Goal: Navigation & Orientation: Find specific page/section

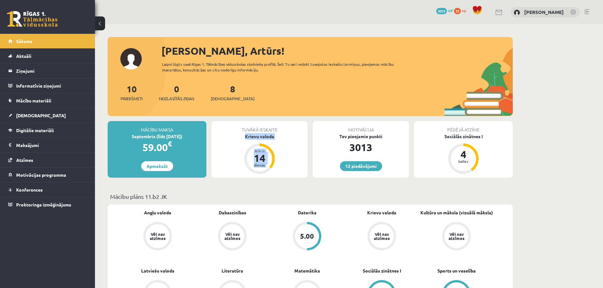
drag, startPoint x: 311, startPoint y: 121, endPoint x: 309, endPoint y: 149, distance: 28.2
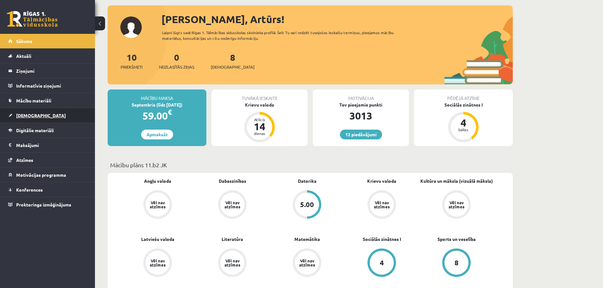
click at [64, 114] on link "[DEMOGRAPHIC_DATA]" at bounding box center [47, 115] width 79 height 15
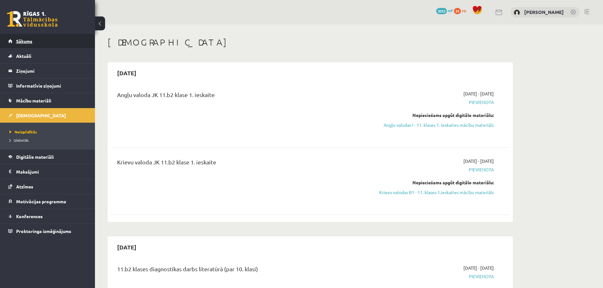
click at [30, 43] on span "Sākums" at bounding box center [24, 41] width 16 height 6
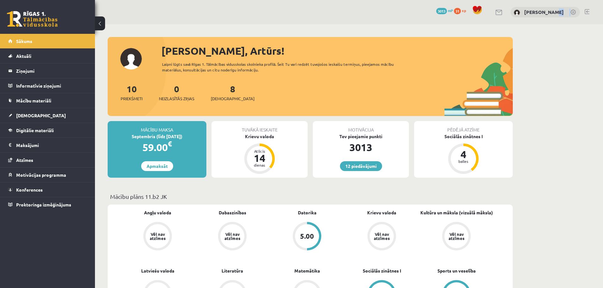
drag, startPoint x: 517, startPoint y: 32, endPoint x: 552, endPoint y: 17, distance: 38.6
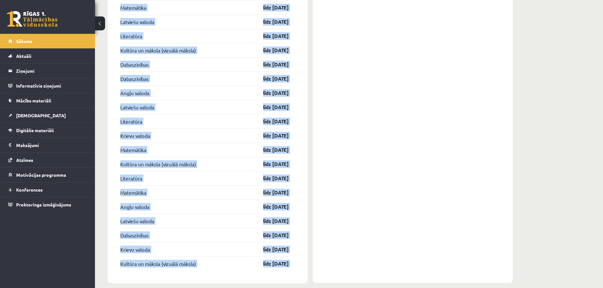
scroll to position [836, 0]
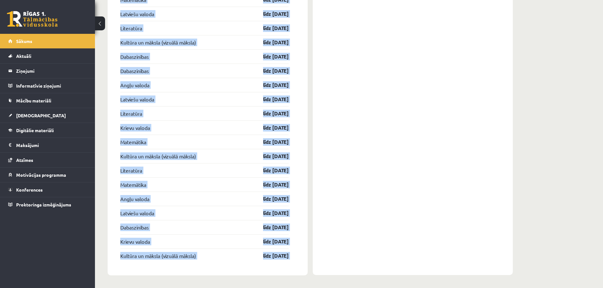
drag, startPoint x: 107, startPoint y: 38, endPoint x: 319, endPoint y: 28, distance: 212.0
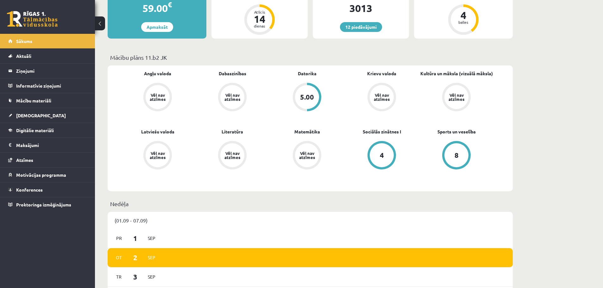
scroll to position [0, 0]
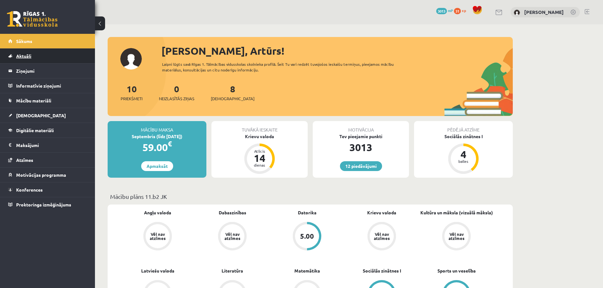
click at [30, 53] on link "Aktuāli" at bounding box center [47, 56] width 79 height 15
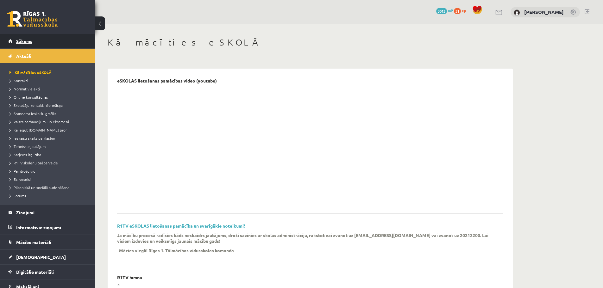
click at [34, 43] on link "Sākums" at bounding box center [47, 41] width 79 height 15
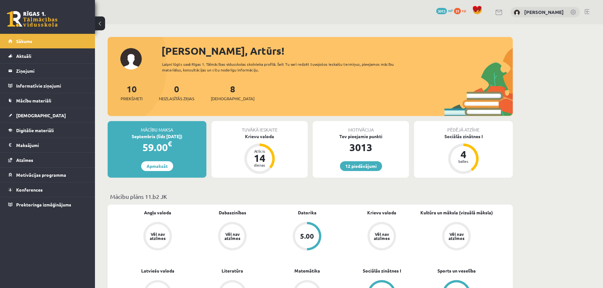
drag, startPoint x: 103, startPoint y: 37, endPoint x: 107, endPoint y: 34, distance: 5.3
drag, startPoint x: 109, startPoint y: 38, endPoint x: 227, endPoint y: 29, distance: 118.1
drag, startPoint x: 109, startPoint y: 39, endPoint x: 342, endPoint y: 33, distance: 233.1
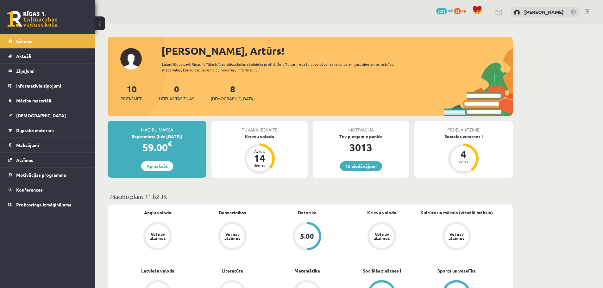
click at [357, 163] on link "12 piedāvājumi" at bounding box center [361, 166] width 42 height 10
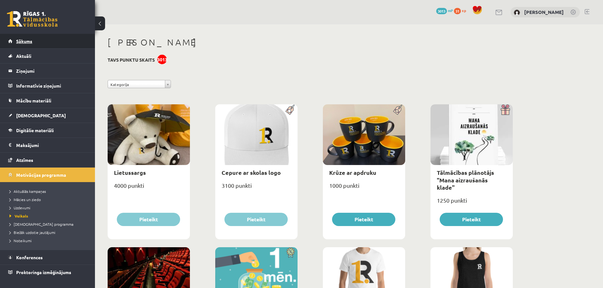
click at [29, 39] on span "Sākums" at bounding box center [24, 41] width 16 height 6
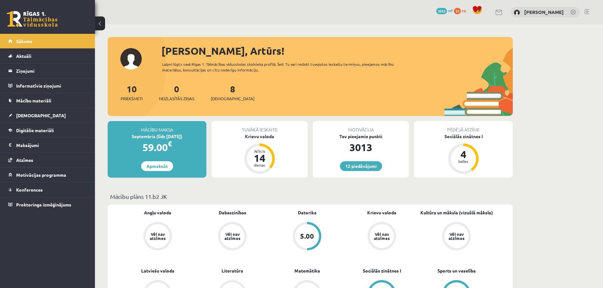
click at [97, 26] on button at bounding box center [100, 23] width 10 height 14
